Goal: Book appointment/travel/reservation

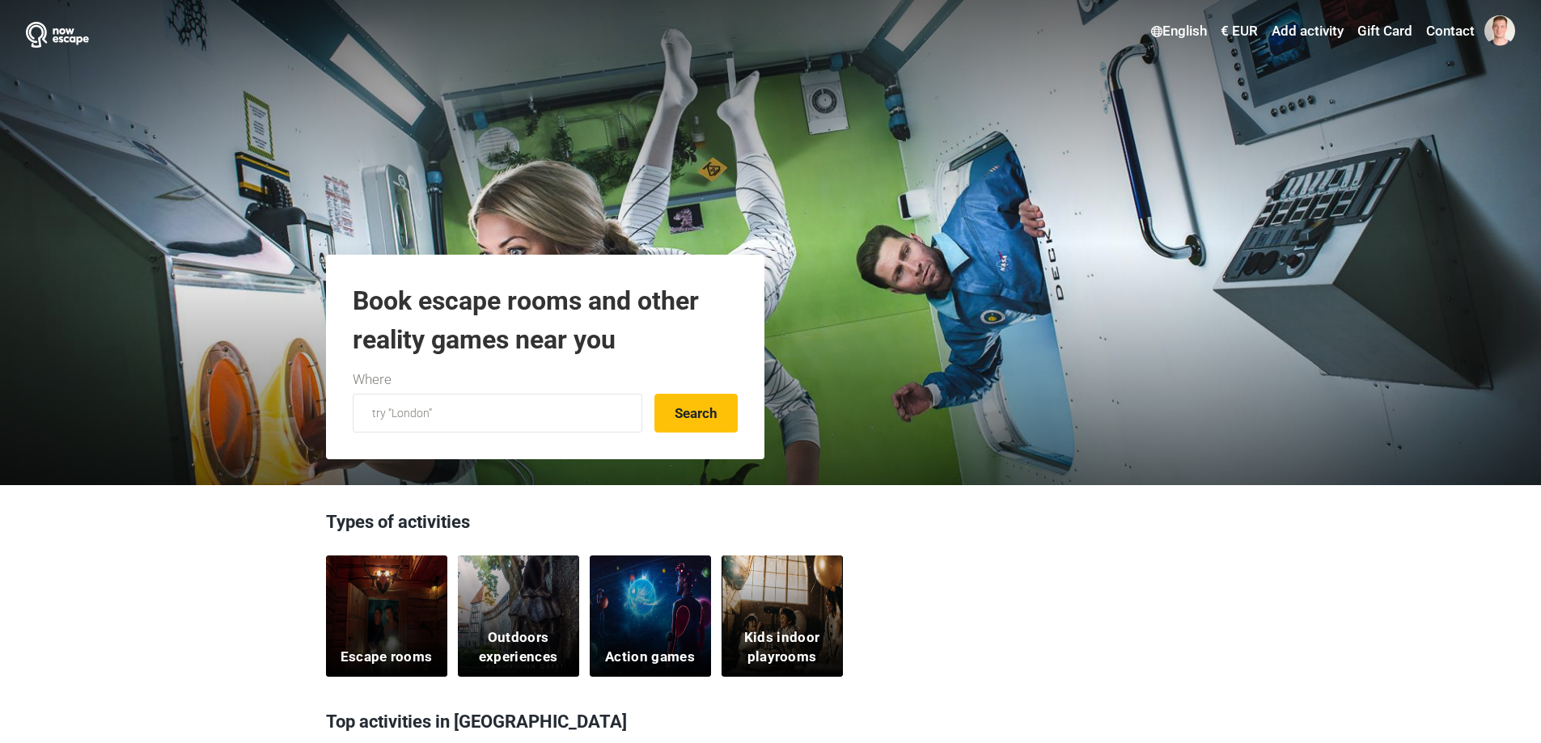
click at [396, 621] on div "Escape rooms" at bounding box center [386, 616] width 121 height 121
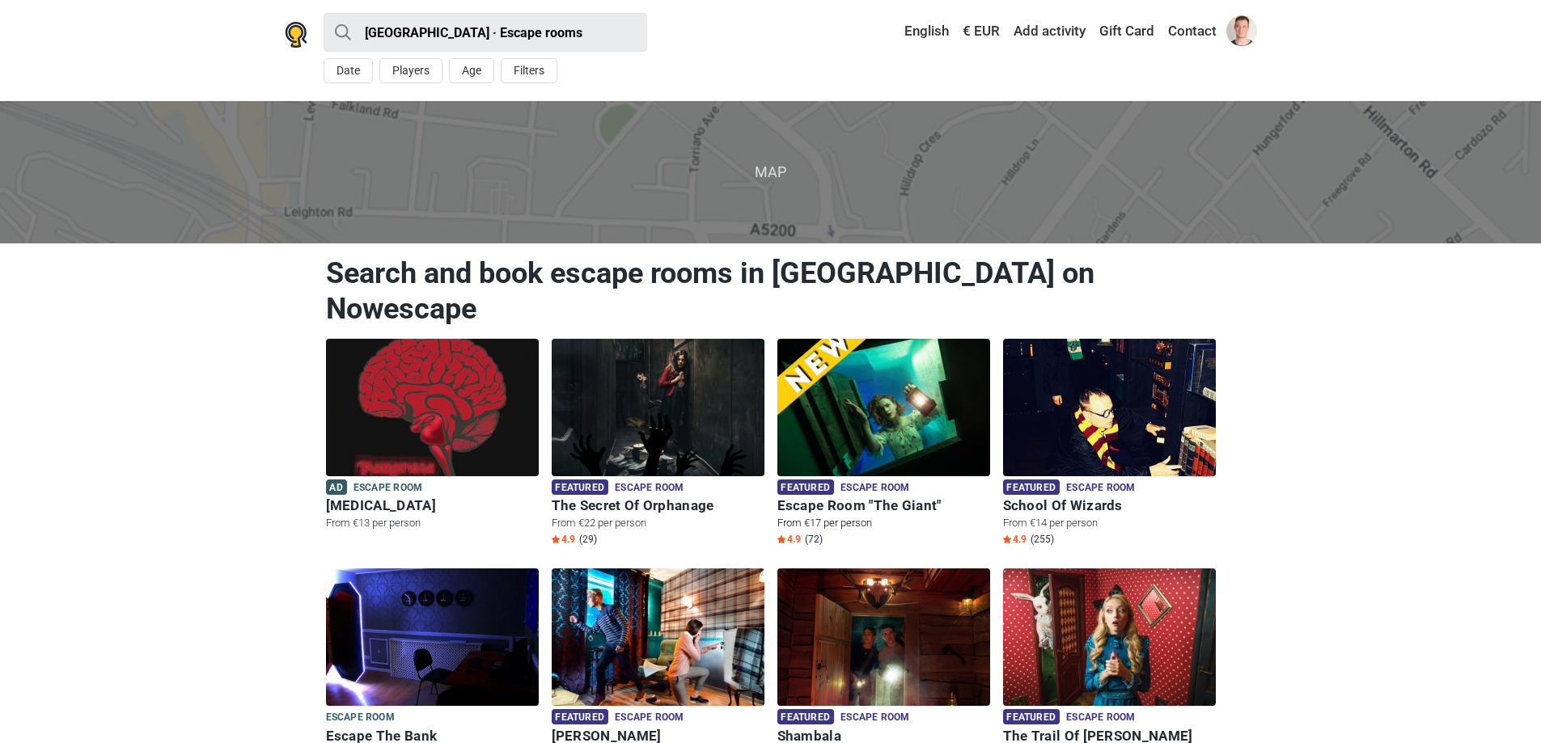
click at [862, 387] on img at bounding box center [883, 408] width 213 height 138
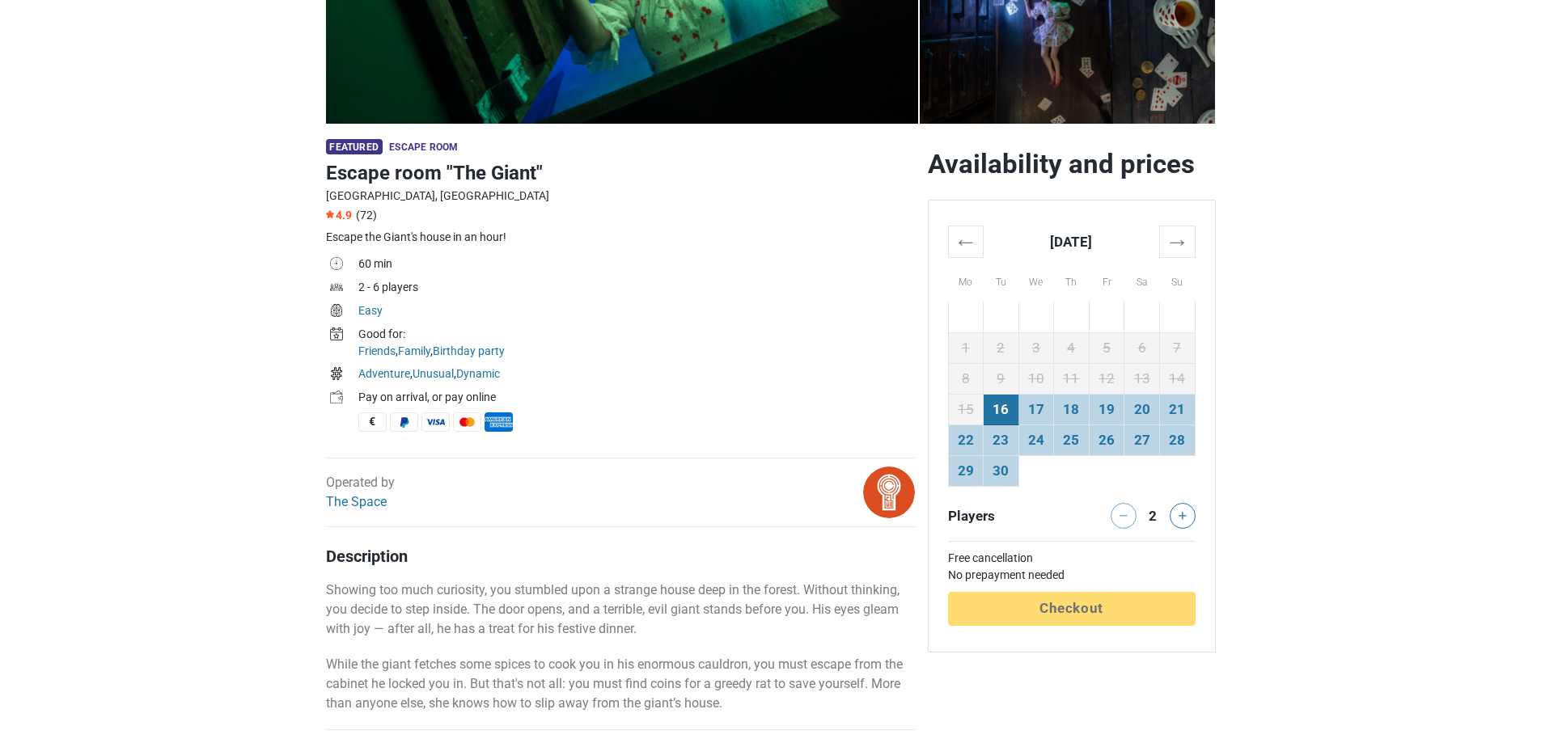
scroll to position [485, 0]
